Goal: Information Seeking & Learning: Learn about a topic

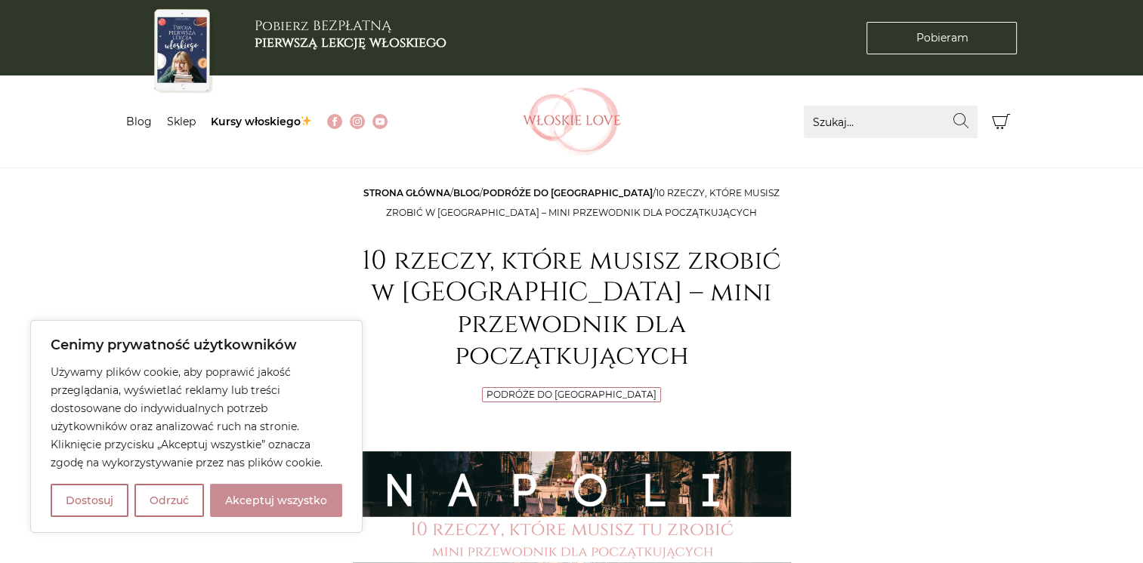
click at [278, 506] on button "Akceptuj wszystko" at bounding box center [276, 500] width 132 height 33
checkbox input "true"
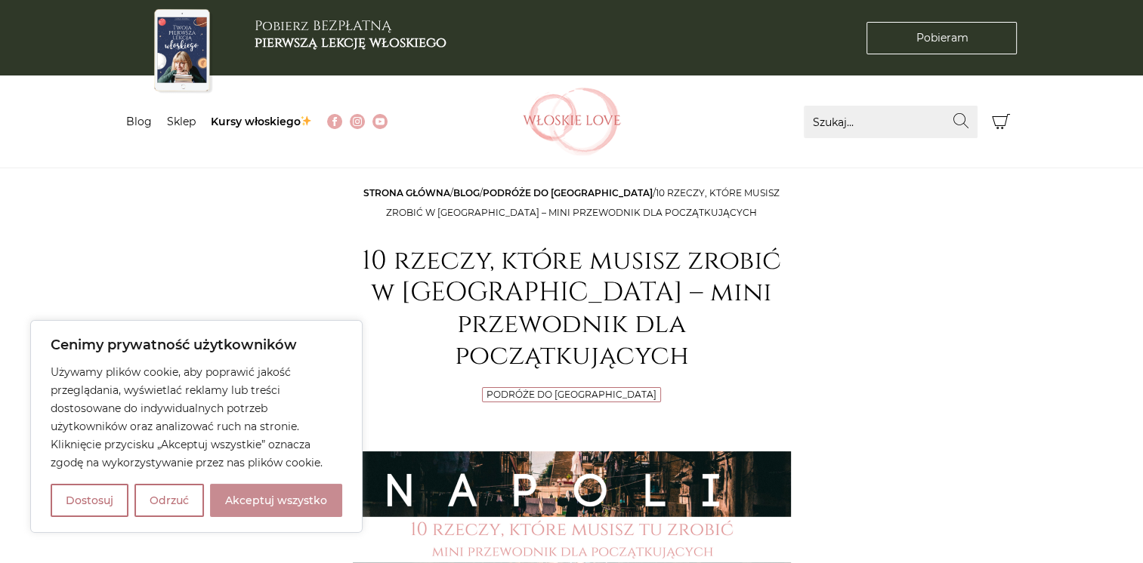
checkbox input "true"
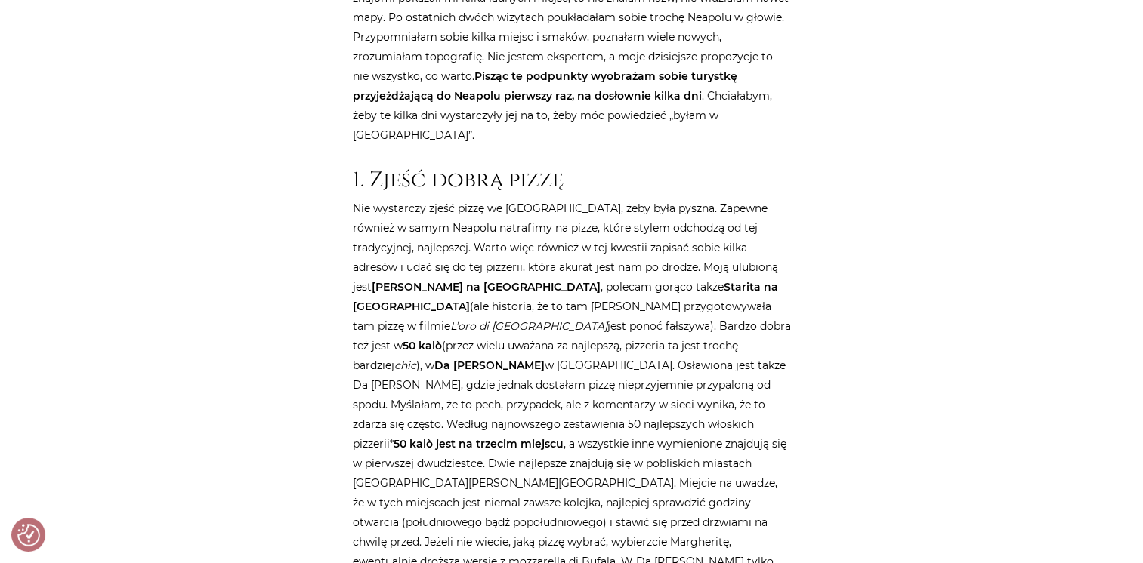
scroll to position [979, 0]
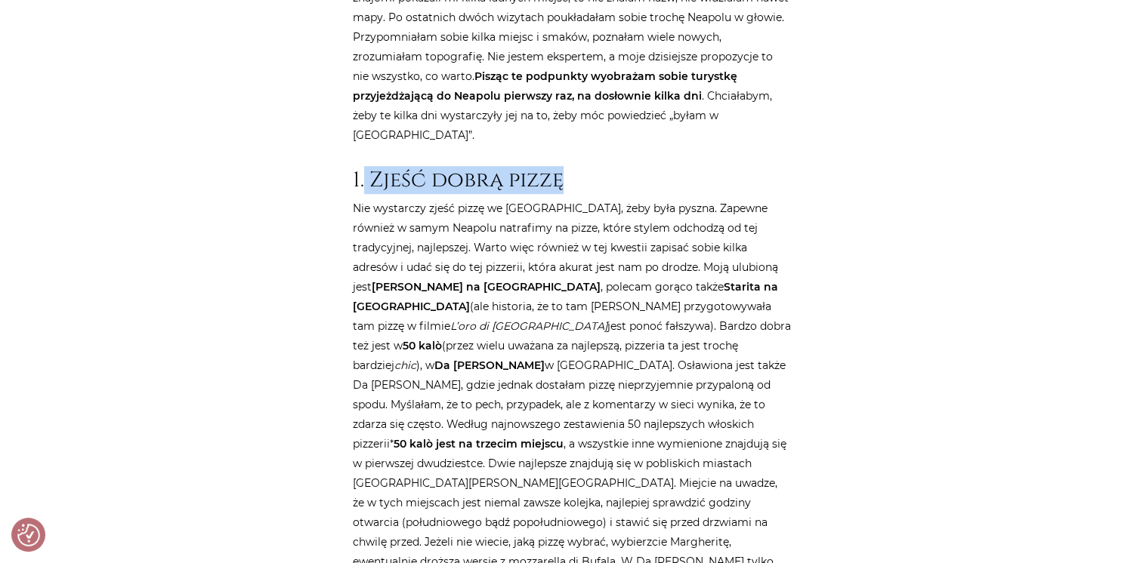
drag, startPoint x: 365, startPoint y: 82, endPoint x: 566, endPoint y: 82, distance: 200.9
click at [566, 168] on h2 "1. Zjeść dobrą pizzę" at bounding box center [572, 181] width 438 height 26
copy h2 "Zjeść dobrą pizzę"
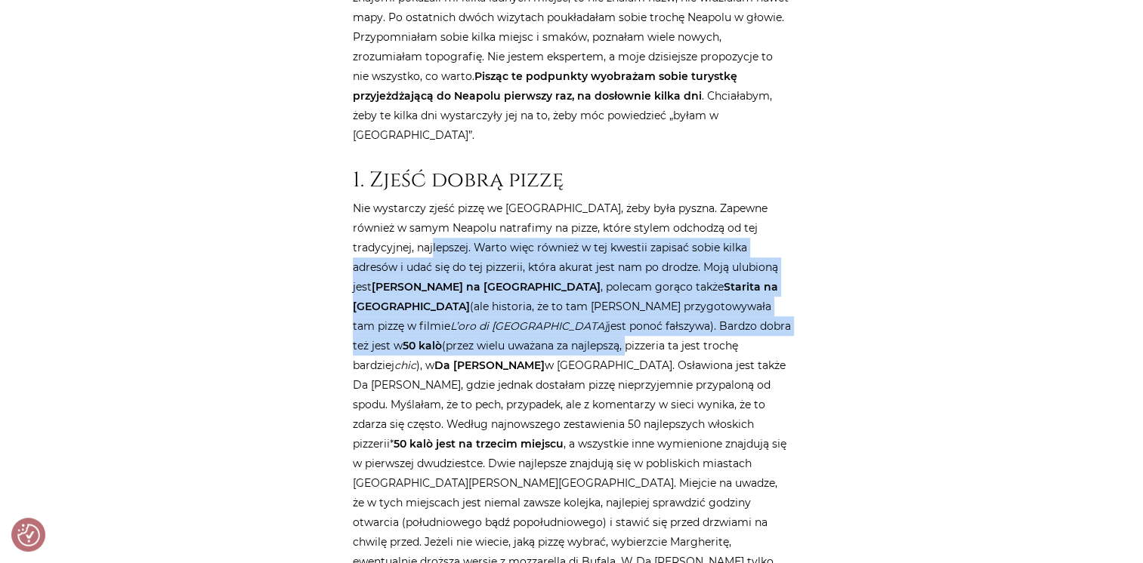
drag, startPoint x: 409, startPoint y: 153, endPoint x: 758, endPoint y: 236, distance: 359.6
click at [758, 236] on p "Nie wystarczy zjeść pizzę we [GEOGRAPHIC_DATA], żeby była pyszna. Zapewne równi…" at bounding box center [572, 444] width 438 height 491
copy p "Warto więc również w tej kwestii zapisać sobie kilka adresów i udać się do tej …"
drag, startPoint x: 409, startPoint y: 150, endPoint x: 762, endPoint y: 223, distance: 360.3
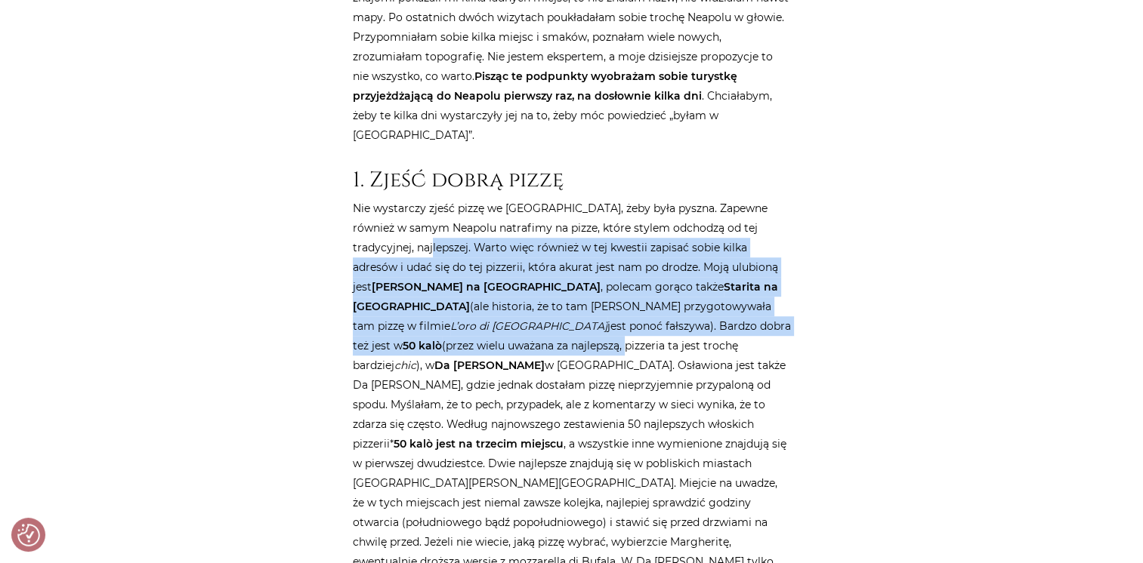
click at [762, 223] on p "Nie wystarczy zjeść pizzę we [GEOGRAPHIC_DATA], żeby była pyszna. Zapewne równi…" at bounding box center [572, 444] width 438 height 491
copy p "Warto więc również w tej kwestii zapisać sobie kilka adresów i udać się do tej …"
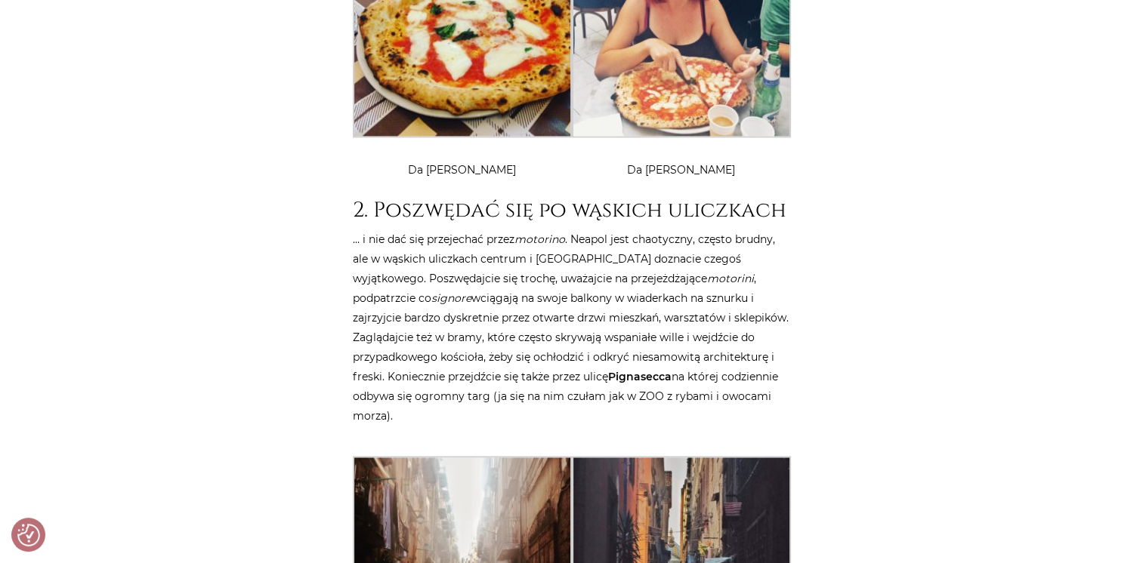
scroll to position [2242, 0]
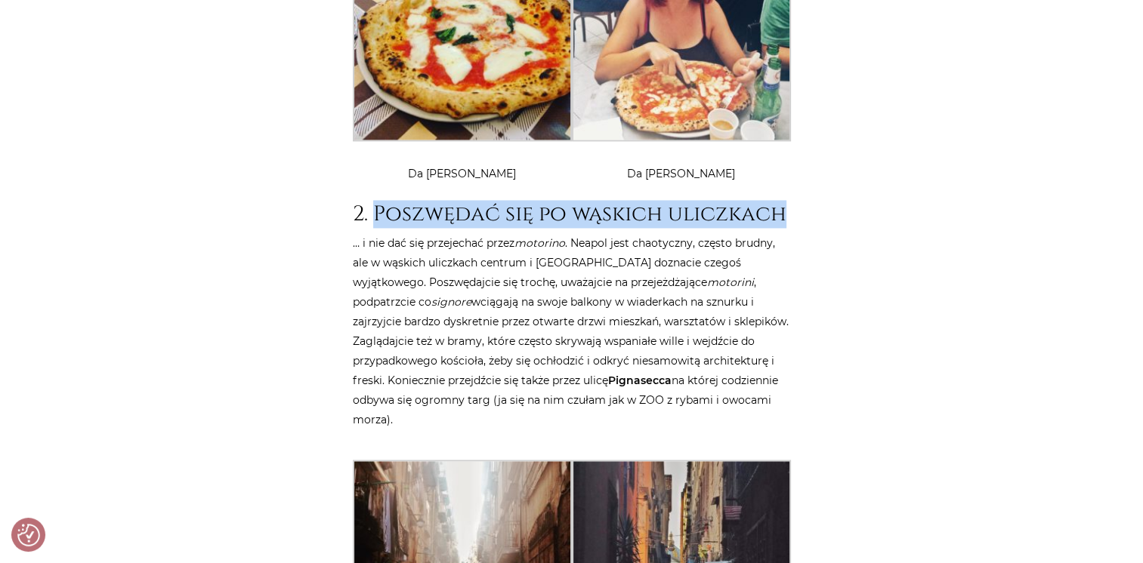
drag, startPoint x: 370, startPoint y: 98, endPoint x: 786, endPoint y: 107, distance: 416.3
click at [786, 202] on h2 "2. Poszwędać się po wąskich uliczkach" at bounding box center [572, 215] width 438 height 26
copy h2 "Poszwędać się po wąskich uliczkach"
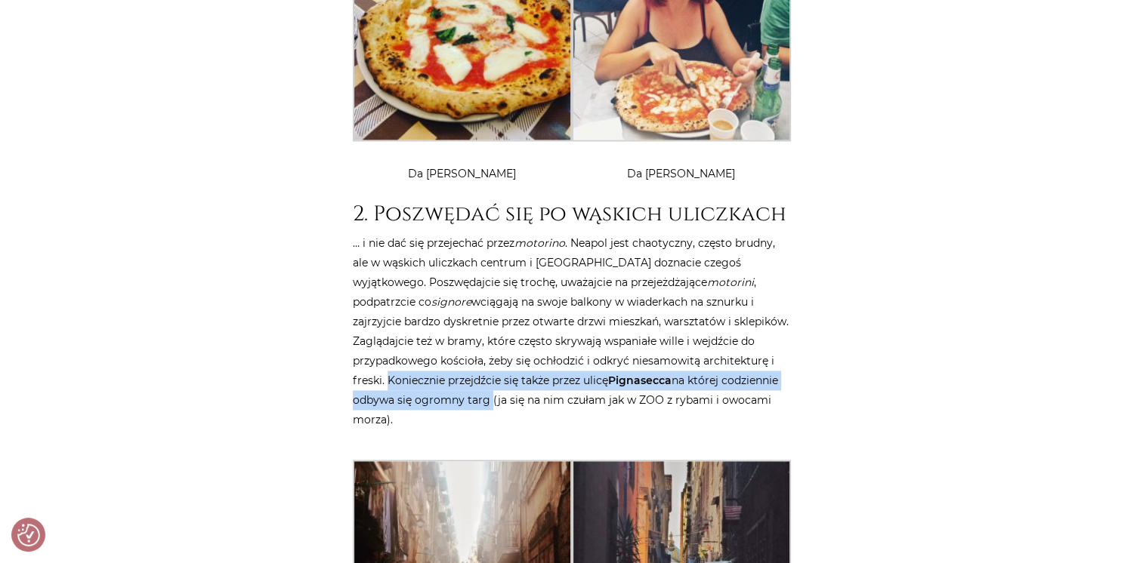
drag, startPoint x: 384, startPoint y: 263, endPoint x: 486, endPoint y: 288, distance: 105.0
click at [486, 288] on p "… i nie dać się przejechać przez motorino . Neapol jest chaotyczny, często brud…" at bounding box center [572, 331] width 438 height 196
copy p "Koniecznie przejdźcie się także przez ulicę Pignasecca na której codziennie odb…"
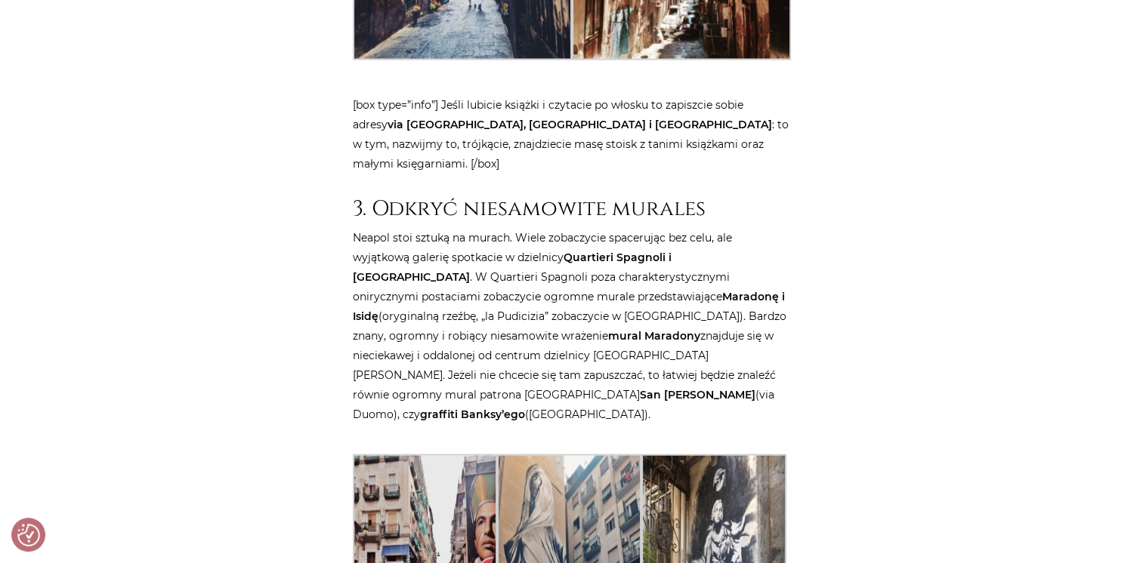
scroll to position [3148, 0]
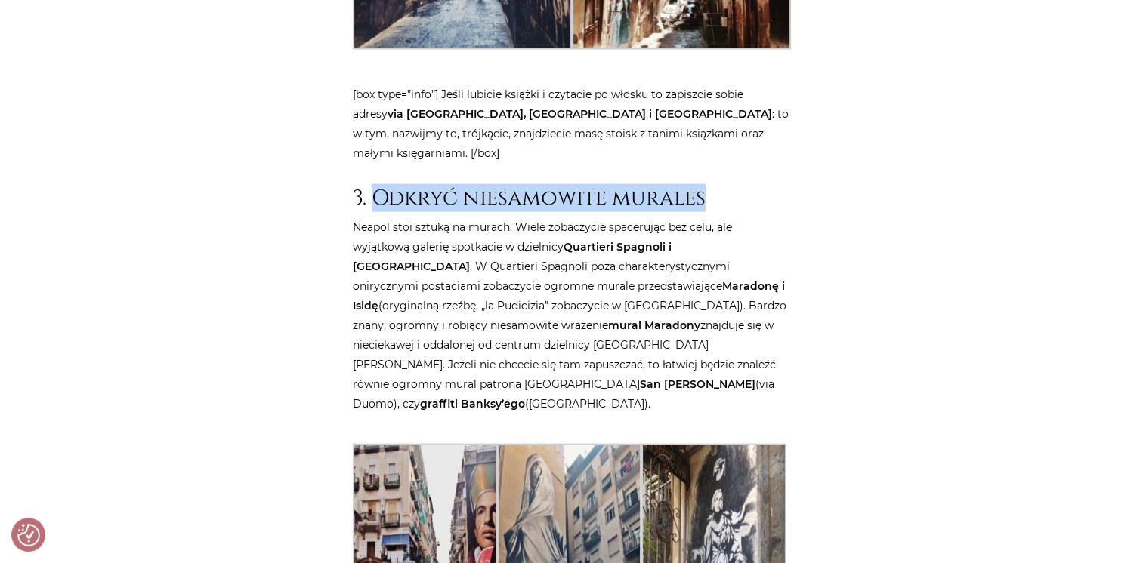
drag, startPoint x: 372, startPoint y: 85, endPoint x: 711, endPoint y: 83, distance: 339.2
click at [711, 186] on h2 "3. Odkryć niesamowite murales" at bounding box center [572, 199] width 438 height 26
copy h2 "Odkryć niesamowite murales"
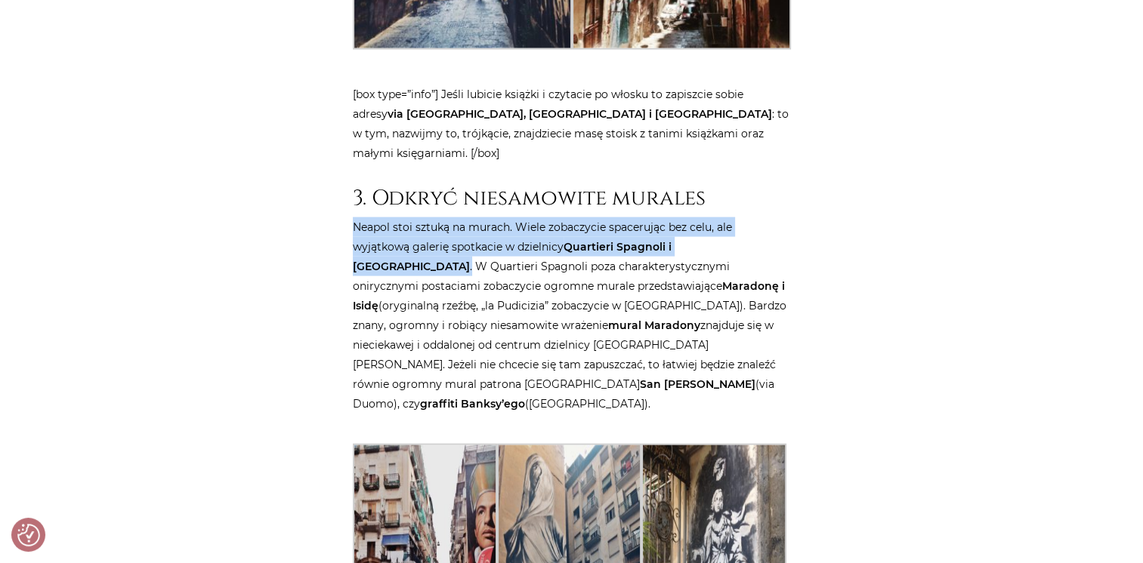
drag, startPoint x: 350, startPoint y: 112, endPoint x: 725, endPoint y: 136, distance: 375.4
copy p "Neapol stoi sztuką na murach. Wiele zobaczycie spacerując bez celu, ale wyjątko…"
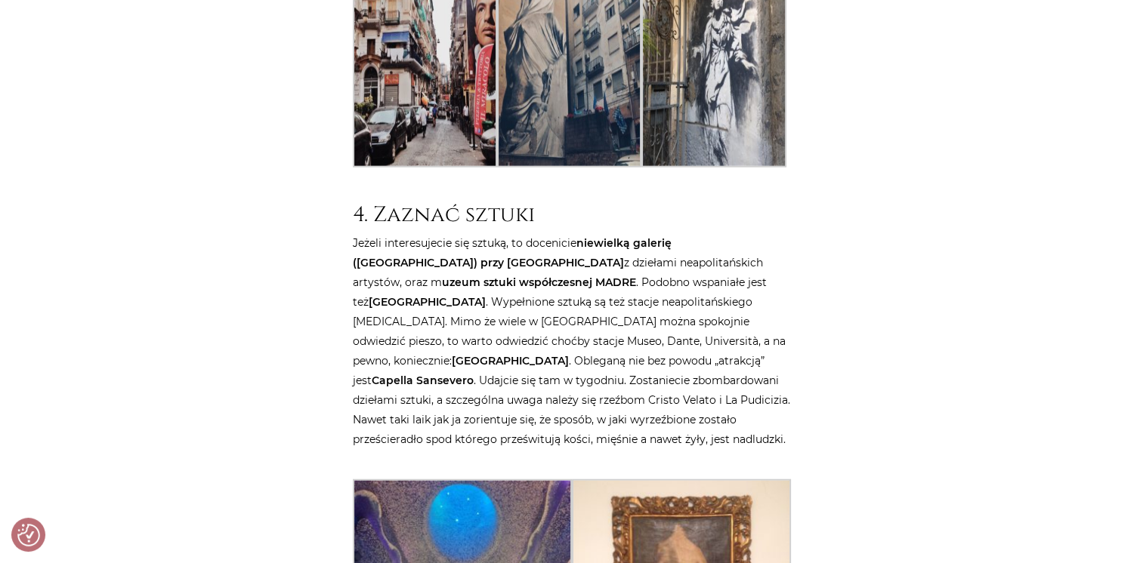
scroll to position [3752, 0]
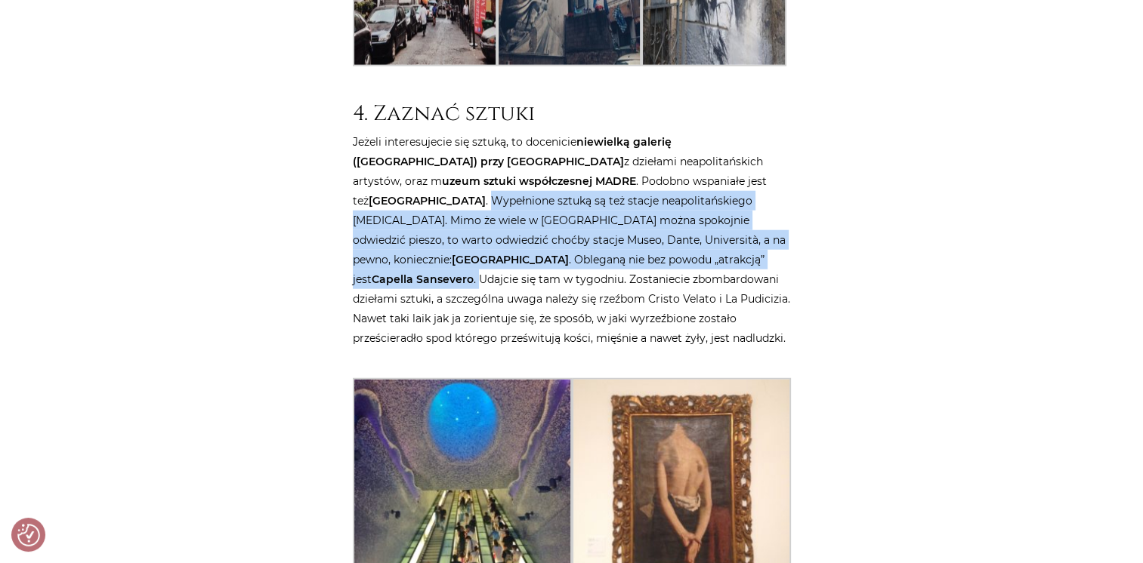
drag, startPoint x: 462, startPoint y: 64, endPoint x: 618, endPoint y: 128, distance: 168.7
click at [618, 132] on p "Jeżeli interesujecie się sztuką, to docenicie niewielką galerię ([GEOGRAPHIC_DA…" at bounding box center [572, 240] width 438 height 216
copy p "Wypełnione sztuką są też stacje neapolitańskiego [MEDICAL_DATA]. Mimo że wiele …"
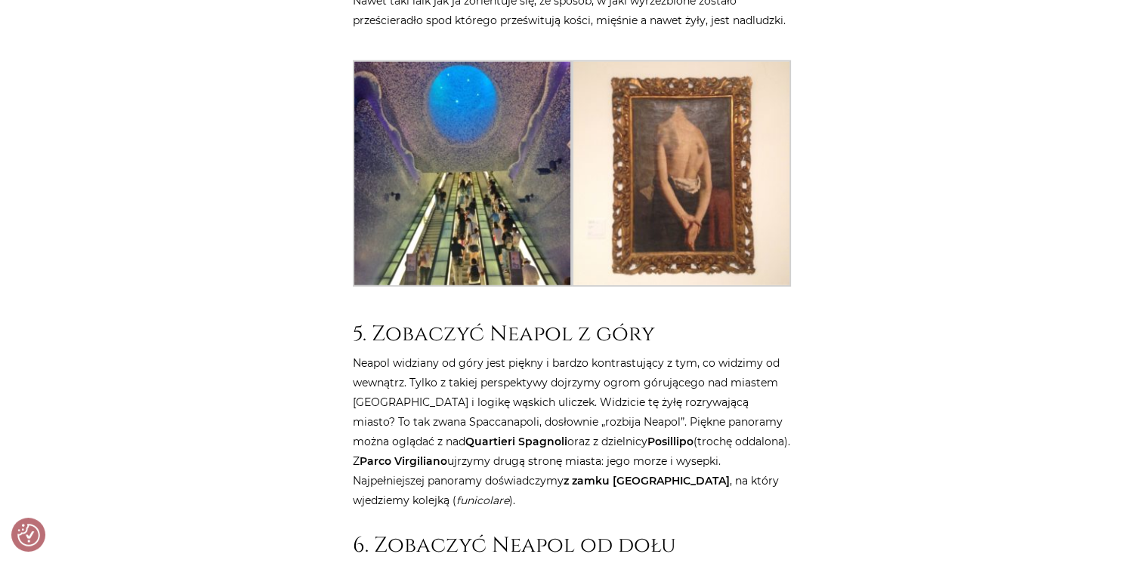
scroll to position [4067, 0]
